Goal: Use online tool/utility: Utilize a website feature to perform a specific function

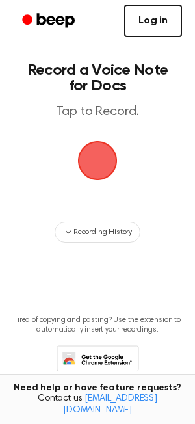
click at [159, 14] on link "Log in" at bounding box center [153, 21] width 58 height 32
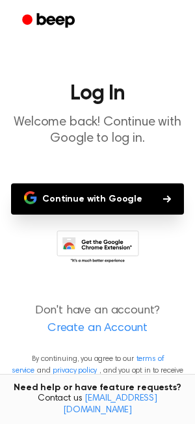
click at [74, 197] on button "Continue with Google" at bounding box center [97, 198] width 173 height 31
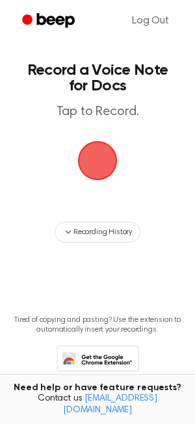
click at [95, 153] on span "button" at bounding box center [98, 161] width 42 height 42
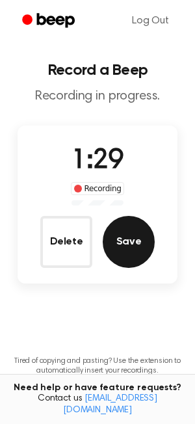
click at [123, 251] on button "Save" at bounding box center [129, 242] width 52 height 52
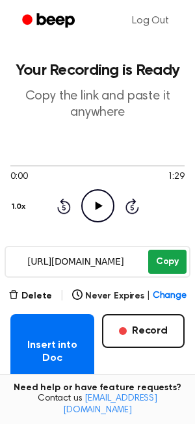
click at [166, 252] on button "Copy" at bounding box center [167, 262] width 38 height 24
